Goal: Task Accomplishment & Management: Use online tool/utility

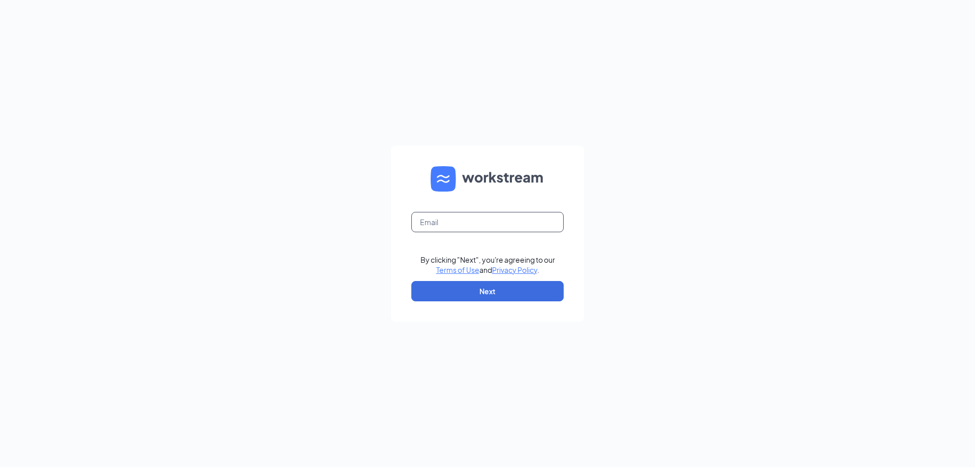
click at [478, 213] on input "text" at bounding box center [487, 222] width 152 height 20
type input "ml_s70538@splat.com"
click at [474, 288] on button "Next" at bounding box center [487, 291] width 152 height 20
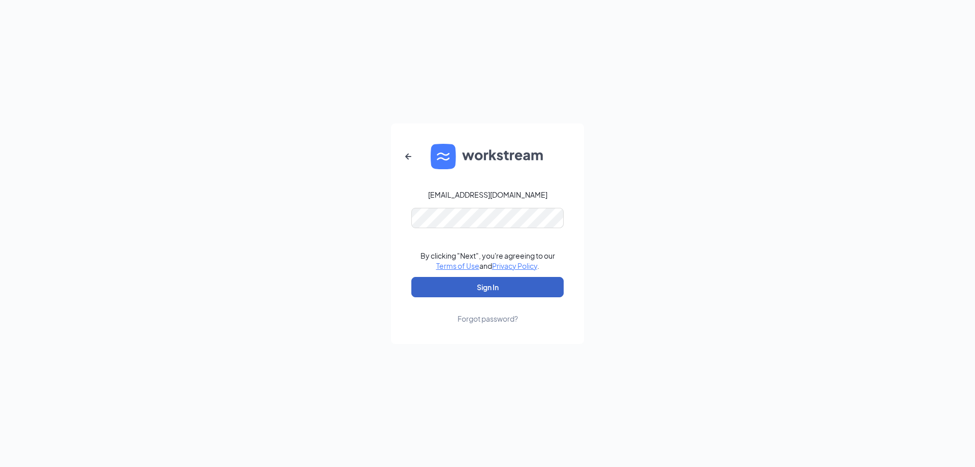
click at [479, 292] on button "Sign In" at bounding box center [487, 287] width 152 height 20
